Goal: Task Accomplishment & Management: Manage account settings

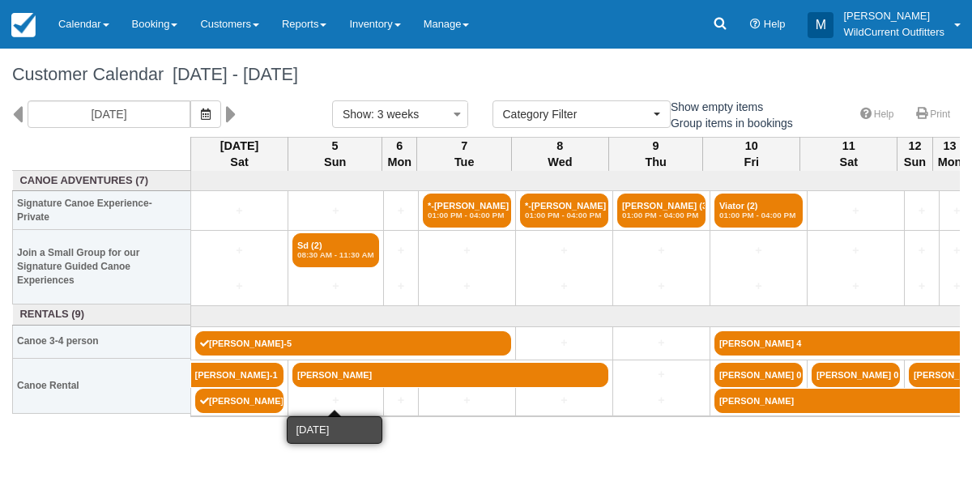
select select
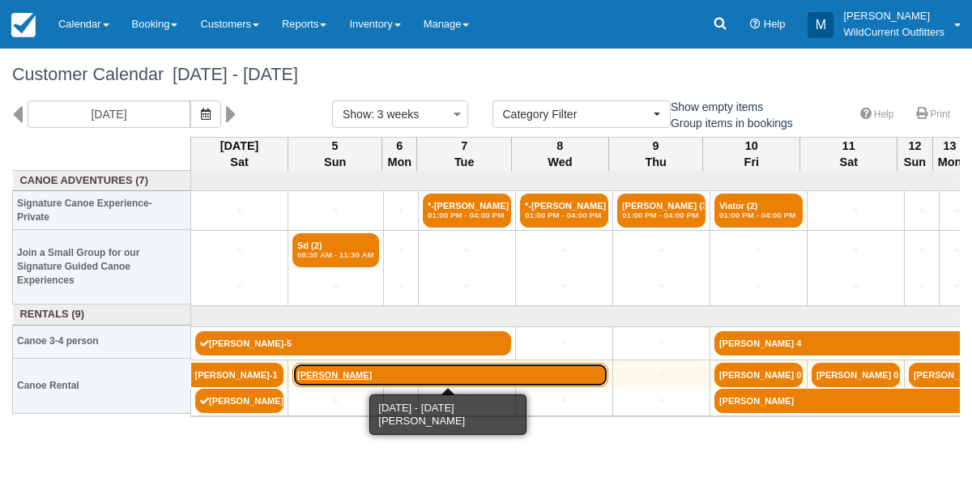
click at [330, 378] on link "[PERSON_NAME]" at bounding box center [451, 375] width 316 height 24
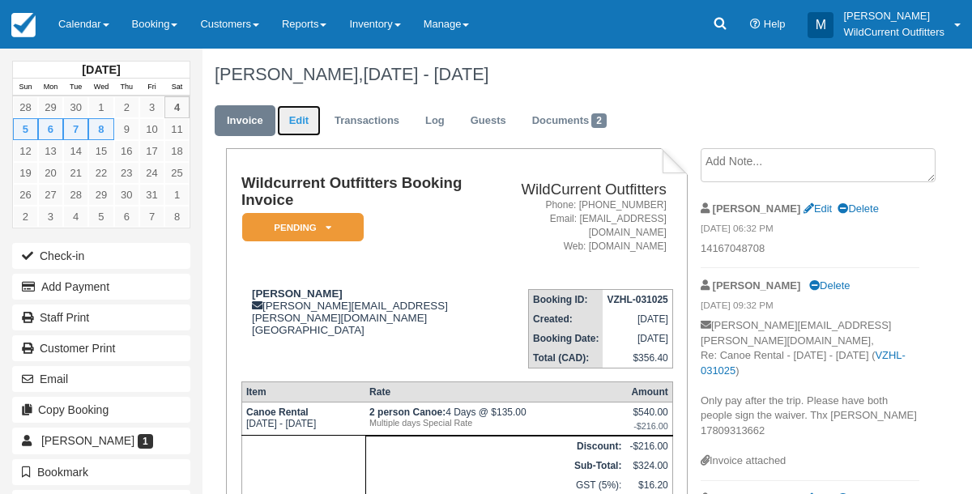
click at [306, 123] on link "Edit" at bounding box center [299, 121] width 44 height 32
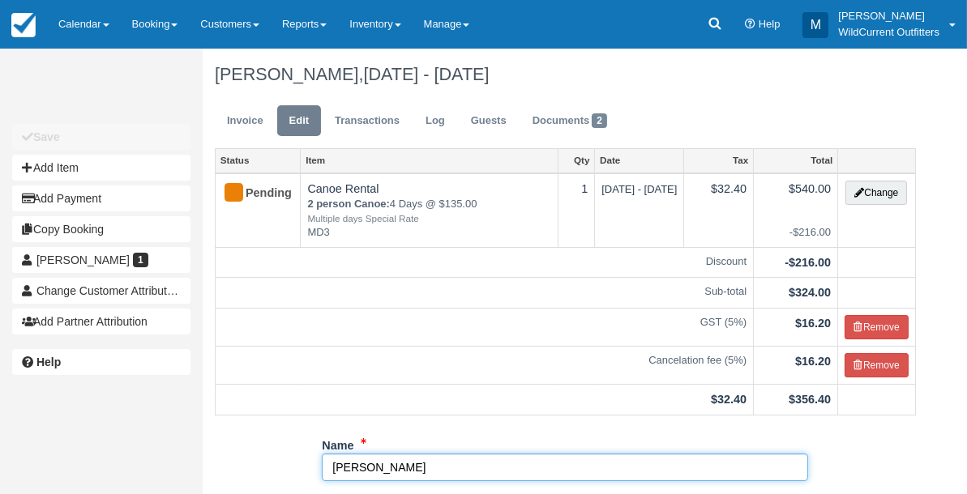
click at [409, 471] on input "[PERSON_NAME]" at bounding box center [565, 468] width 486 height 28
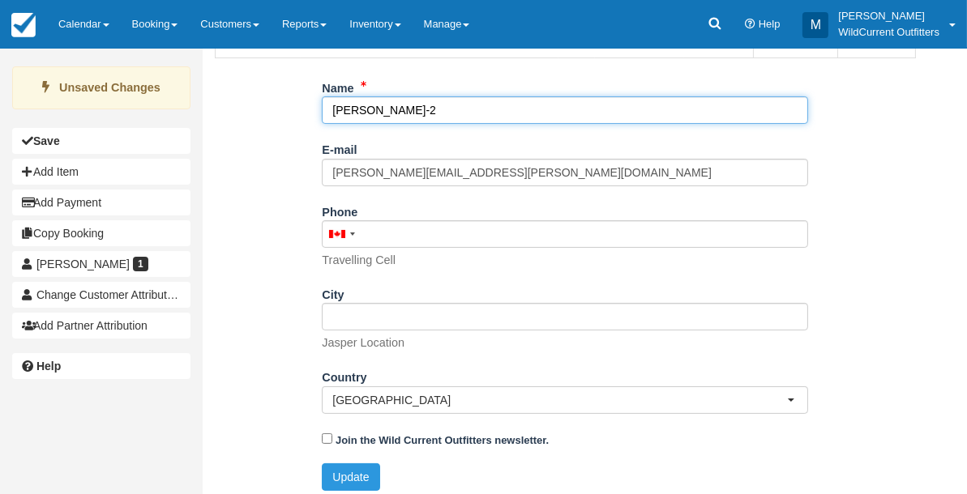
scroll to position [363, 0]
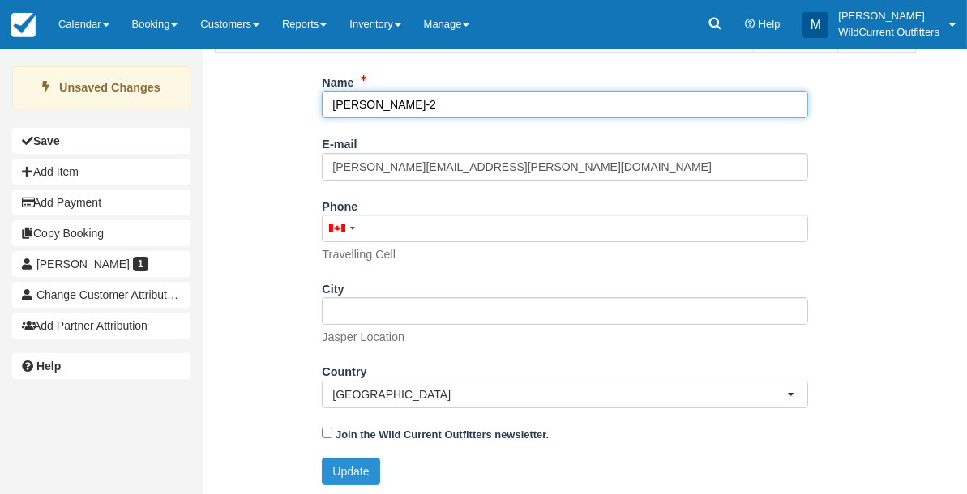
type input "Jessica Baik-2"
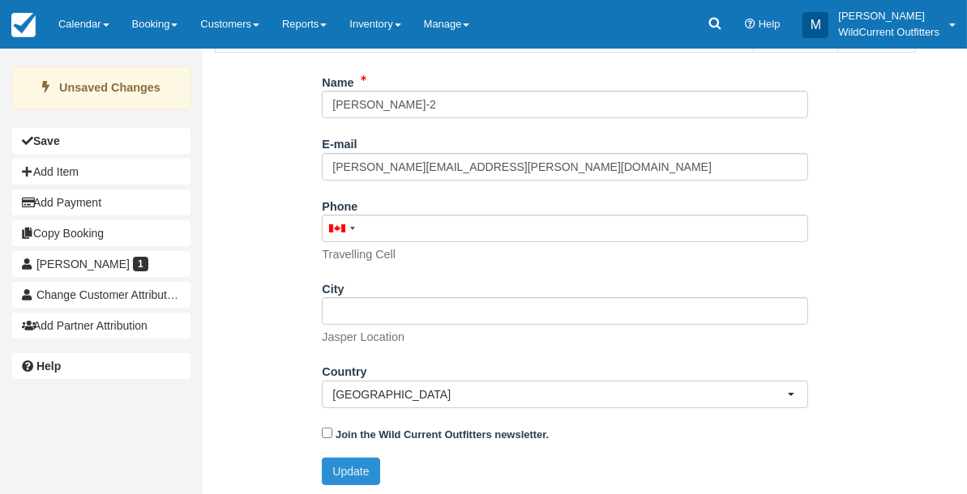
click at [346, 459] on button "Update" at bounding box center [351, 472] width 58 height 28
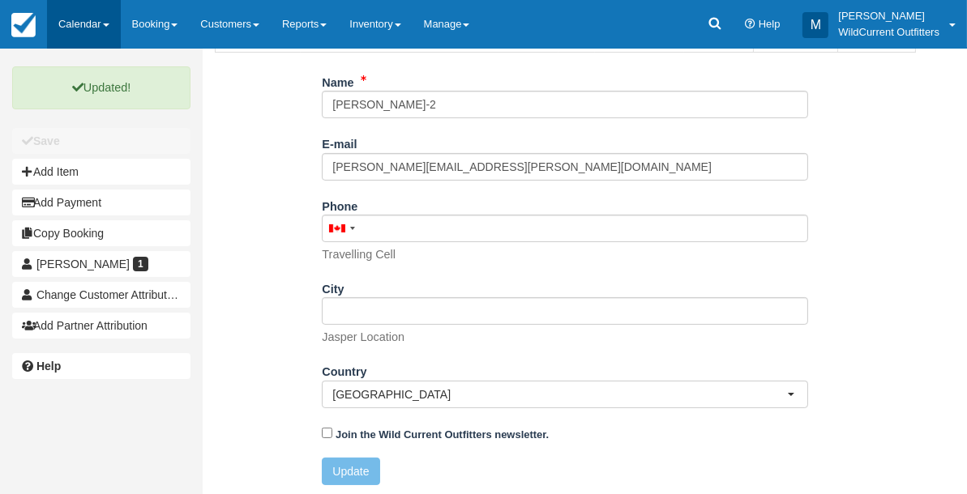
click at [64, 28] on link "Calendar" at bounding box center [84, 24] width 74 height 49
